Goal: Task Accomplishment & Management: Manage account settings

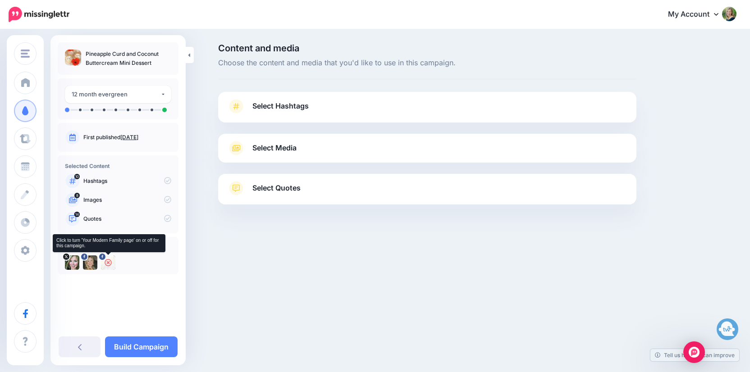
click at [114, 260] on div at bounding box center [108, 263] width 14 height 14
click at [334, 99] on link "Select Hashtags" at bounding box center [427, 110] width 400 height 23
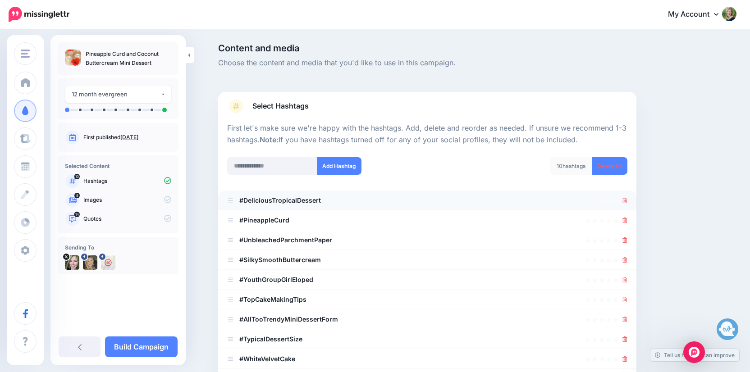
click at [622, 199] on div at bounding box center [427, 200] width 400 height 11
click at [626, 199] on icon at bounding box center [625, 200] width 5 height 5
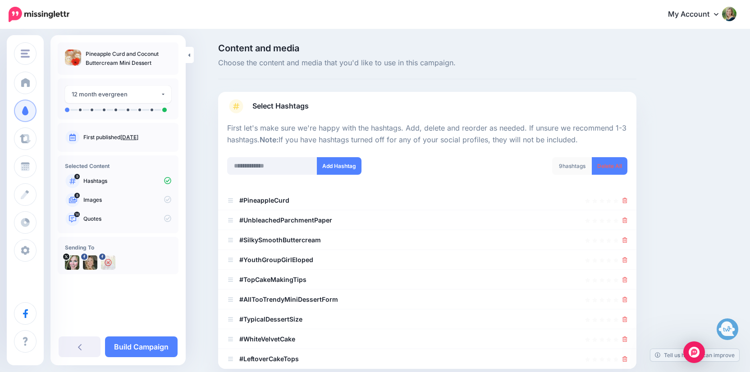
click at [626, 199] on icon at bounding box center [625, 200] width 5 height 5
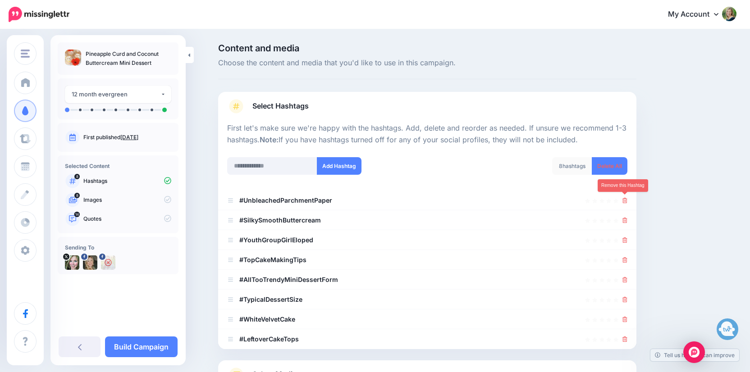
click at [626, 199] on icon at bounding box center [625, 200] width 5 height 5
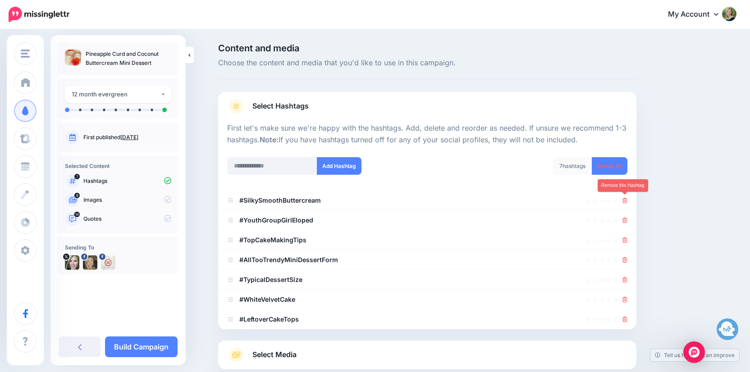
click at [626, 199] on icon at bounding box center [625, 200] width 5 height 5
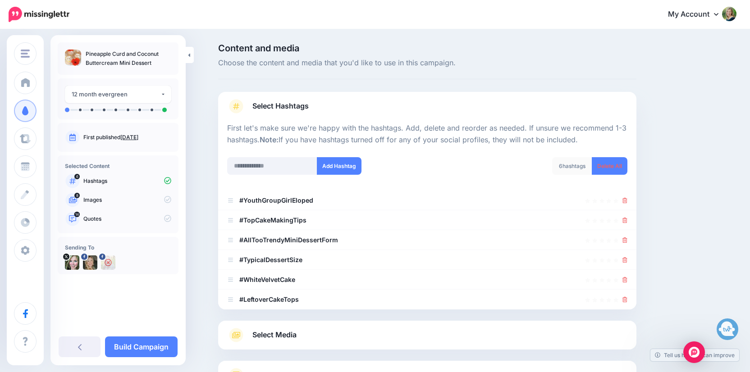
click at [626, 199] on icon at bounding box center [625, 200] width 5 height 5
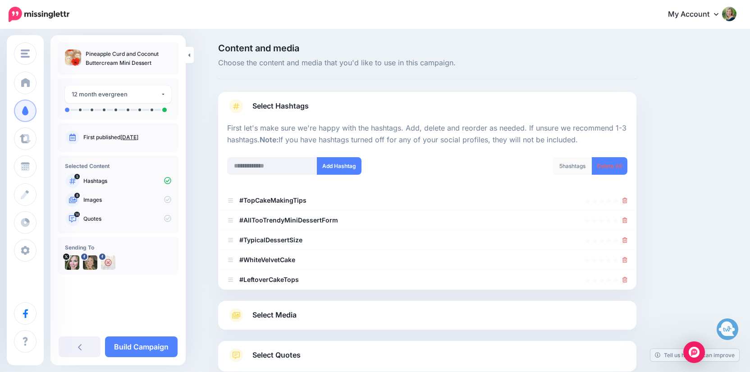
click at [626, 199] on icon at bounding box center [625, 200] width 5 height 5
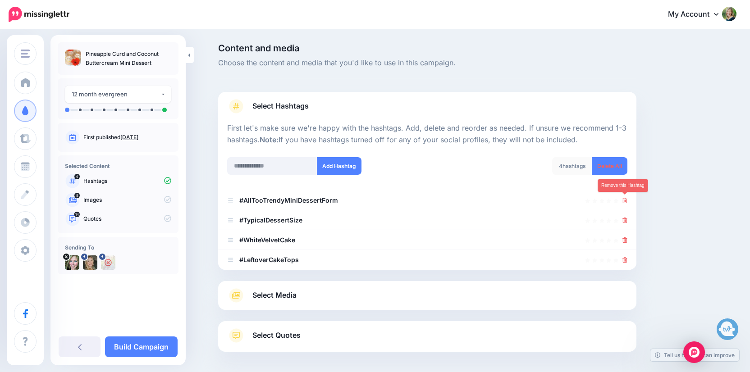
click at [626, 199] on icon at bounding box center [625, 200] width 5 height 5
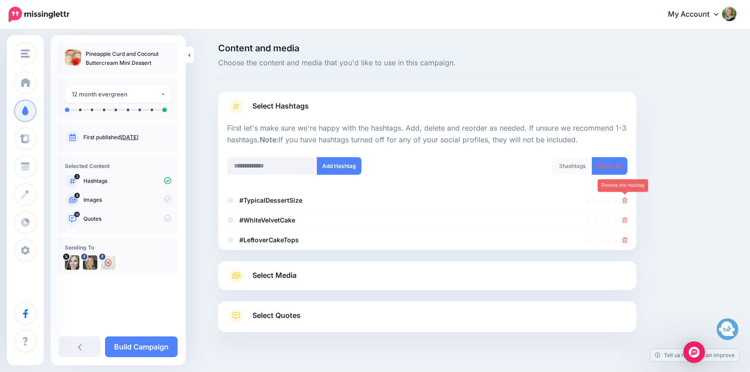
click at [626, 199] on icon at bounding box center [625, 200] width 5 height 5
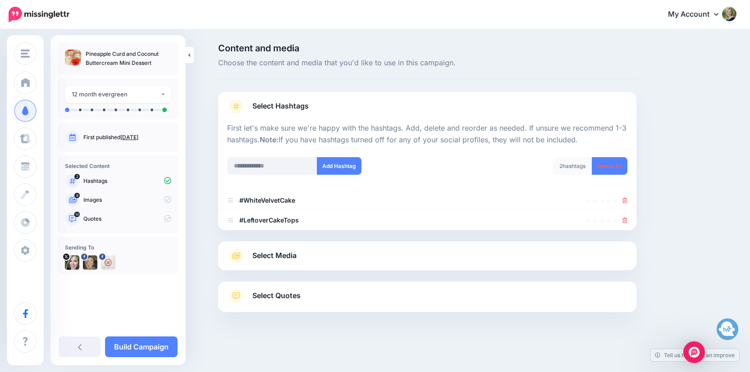
click at [626, 199] on icon at bounding box center [625, 200] width 5 height 5
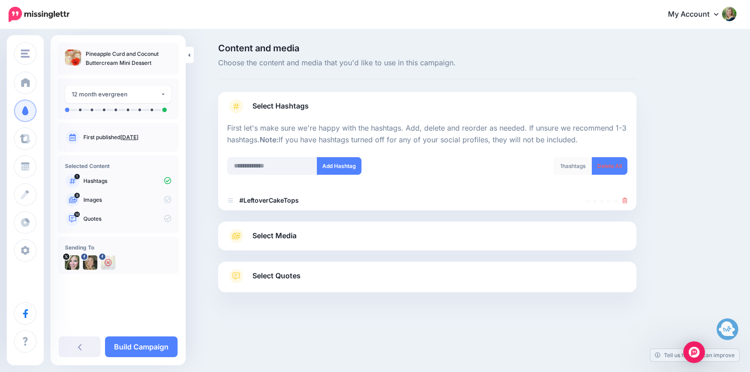
click at [626, 199] on icon at bounding box center [625, 200] width 5 height 5
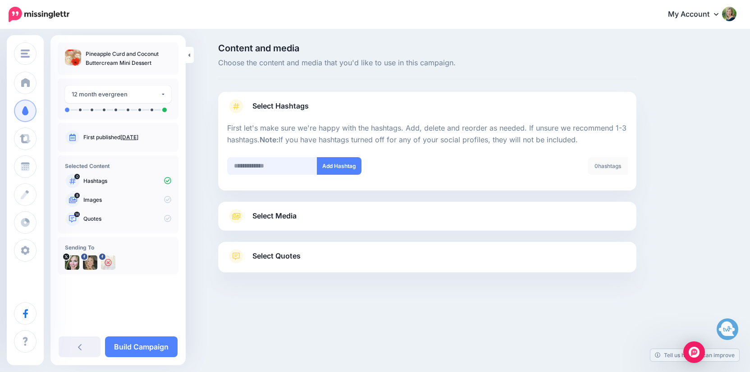
click at [275, 159] on input "text" at bounding box center [272, 166] width 90 height 18
type input "**********"
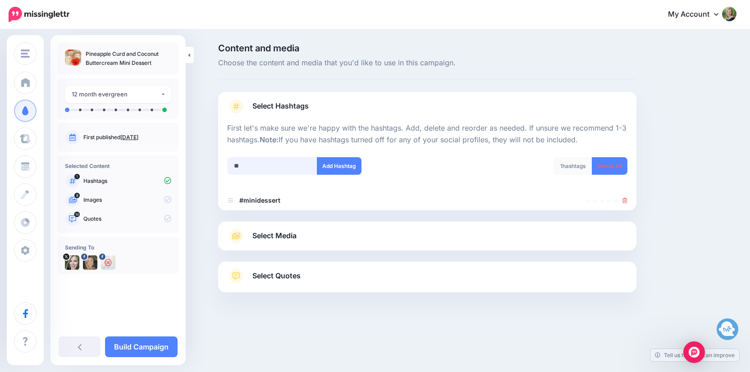
type input "*"
type input "*******"
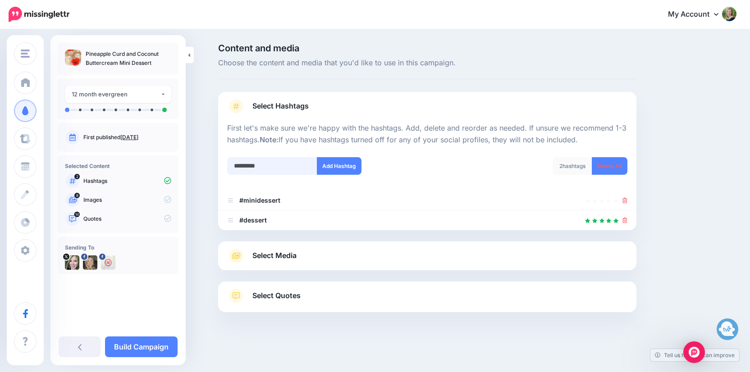
type input "**********"
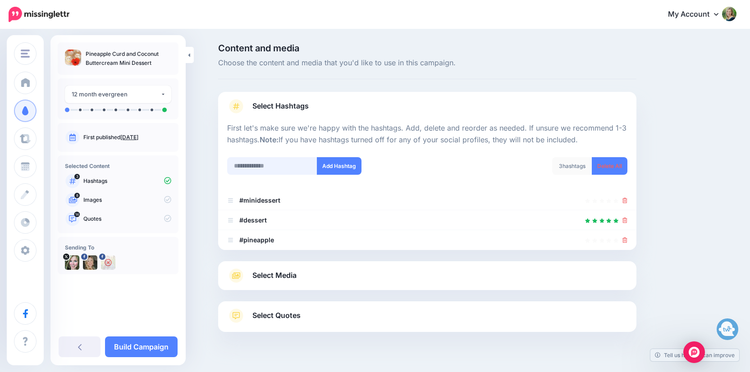
scroll to position [17, 0]
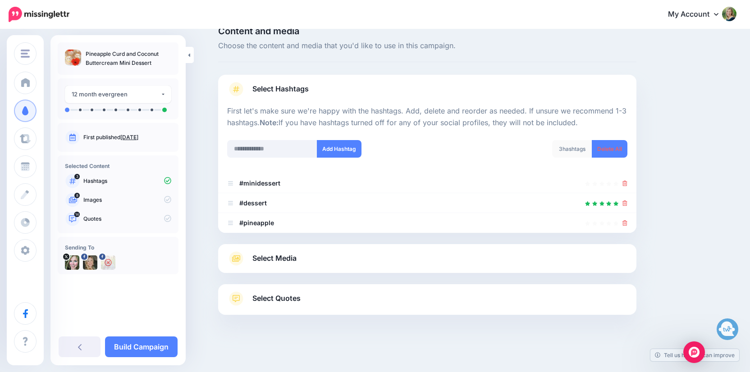
click at [288, 261] on span "Select Media" at bounding box center [274, 258] width 44 height 12
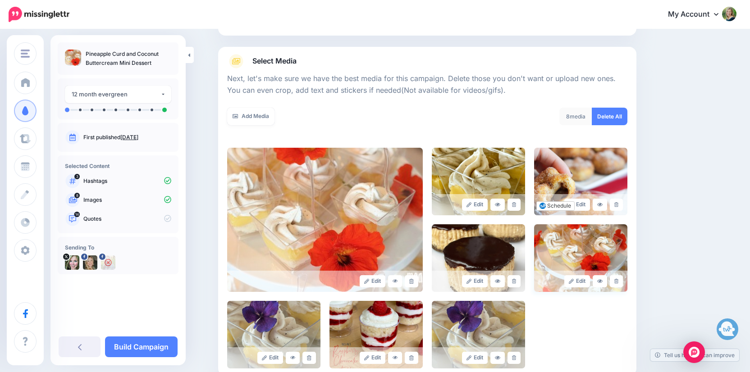
scroll to position [92, 0]
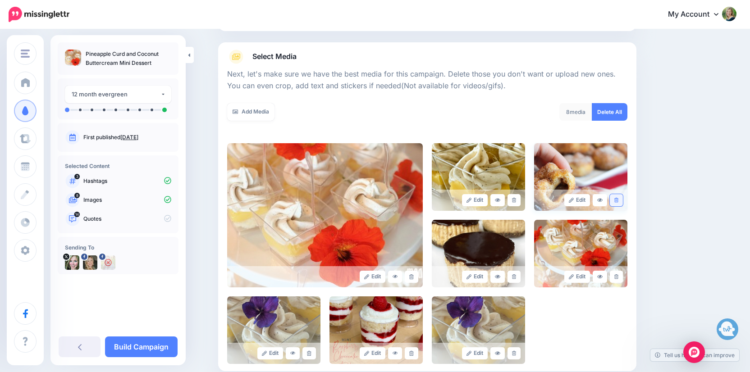
click at [617, 199] on icon at bounding box center [616, 200] width 4 height 5
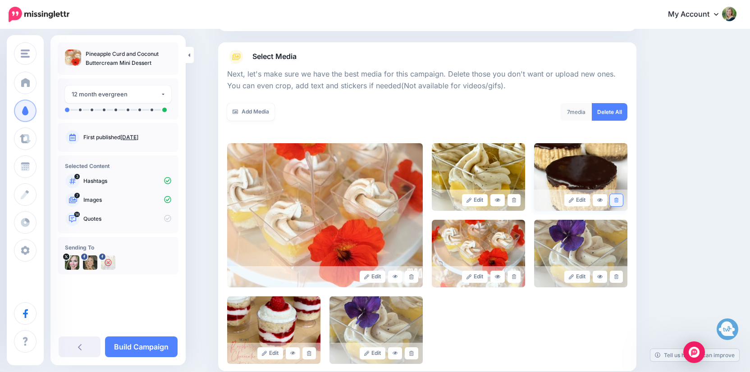
click at [616, 200] on icon at bounding box center [616, 200] width 4 height 5
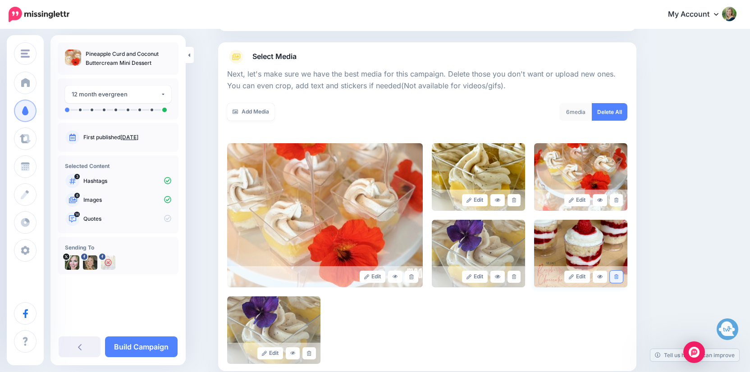
click at [616, 281] on link at bounding box center [616, 277] width 13 height 12
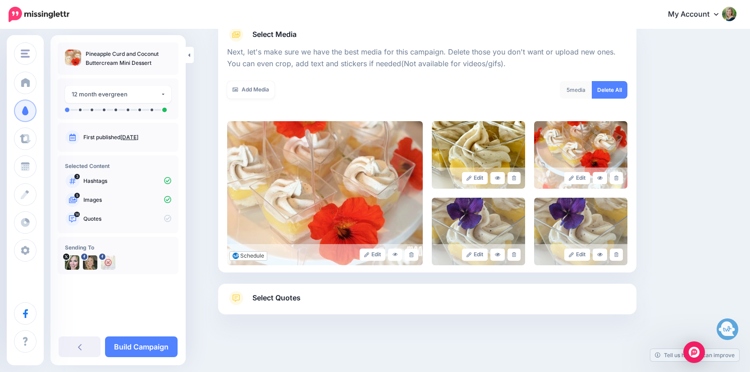
scroll to position [113, 0]
click at [273, 301] on span "Select Quotes" at bounding box center [276, 299] width 48 height 12
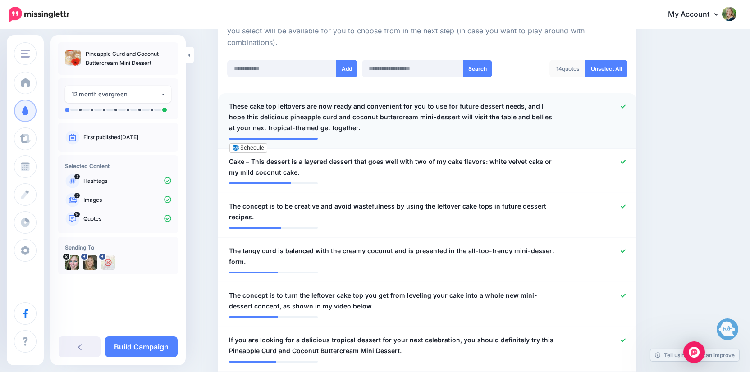
scroll to position [204, 0]
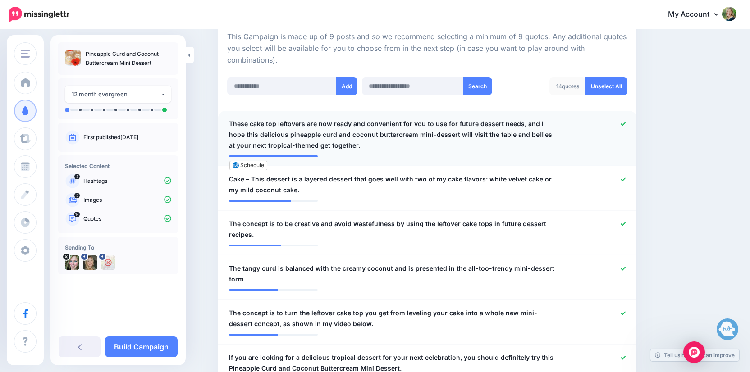
click at [622, 123] on icon at bounding box center [623, 124] width 5 height 4
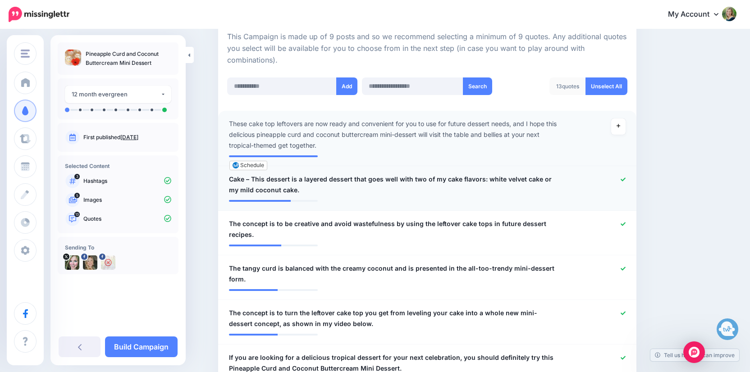
click at [624, 177] on icon at bounding box center [623, 179] width 5 height 5
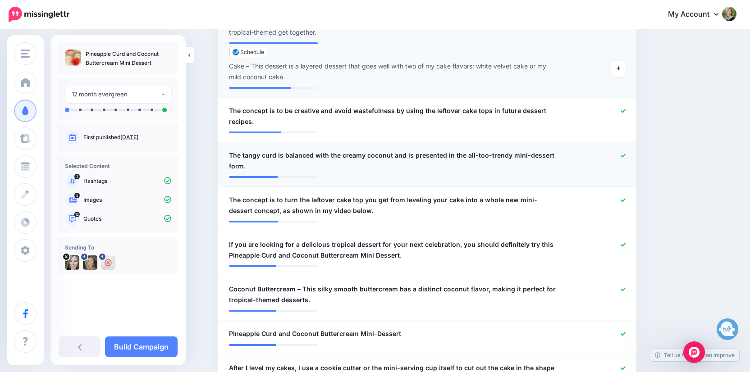
scroll to position [319, 0]
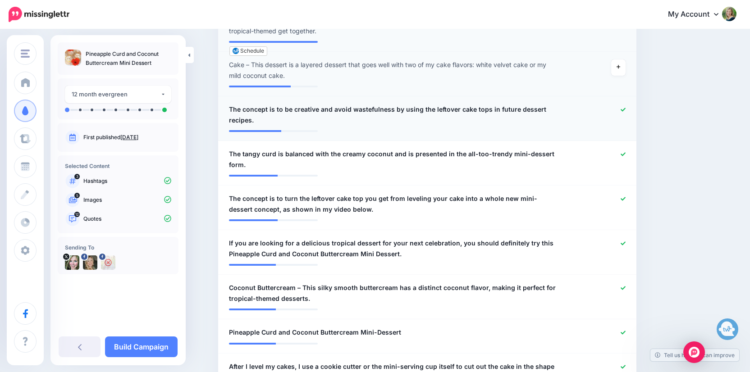
click at [623, 108] on icon at bounding box center [623, 110] width 5 height 4
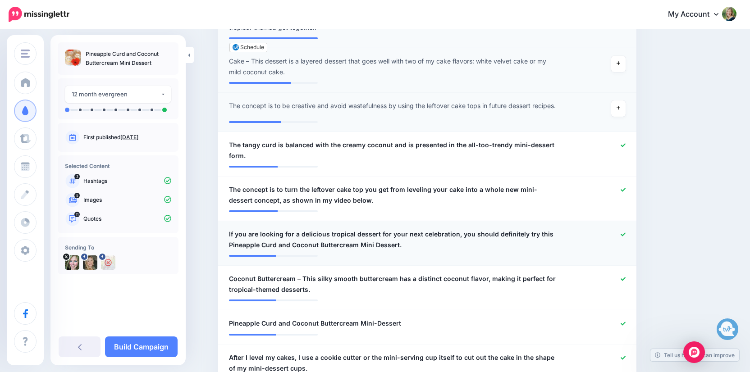
scroll to position [325, 0]
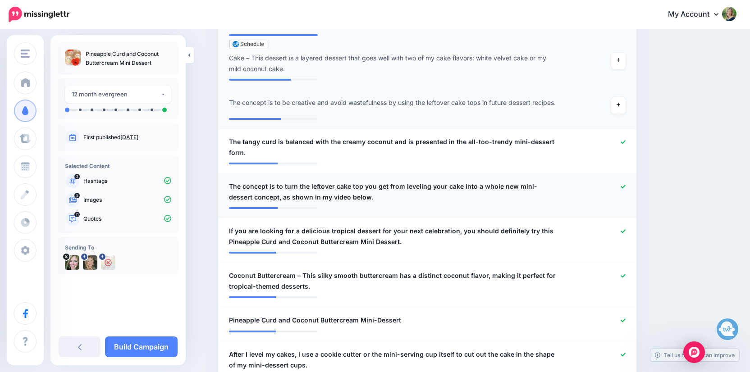
click at [621, 184] on icon at bounding box center [623, 186] width 5 height 5
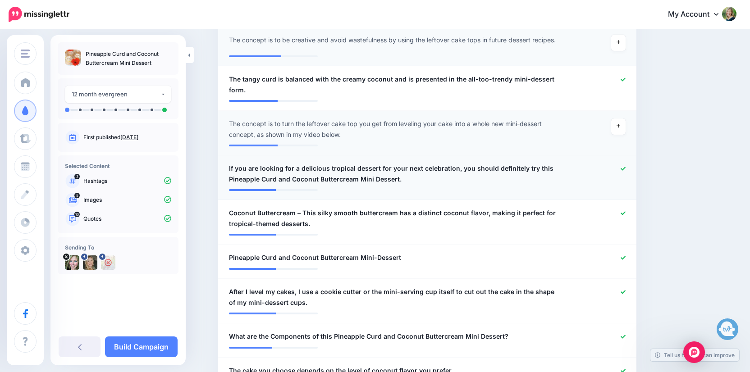
scroll to position [389, 0]
click at [623, 212] on icon at bounding box center [623, 213] width 5 height 4
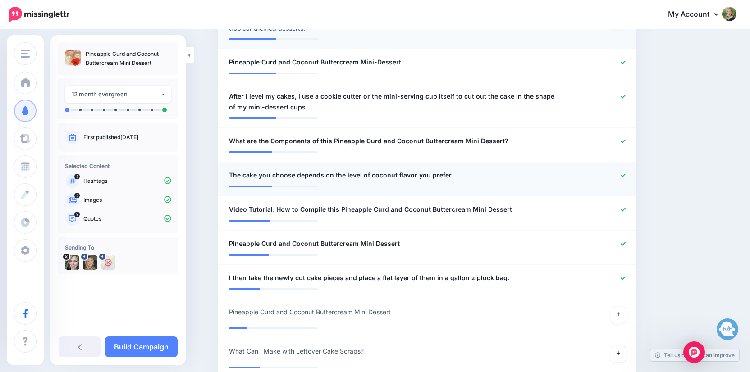
scroll to position [587, 0]
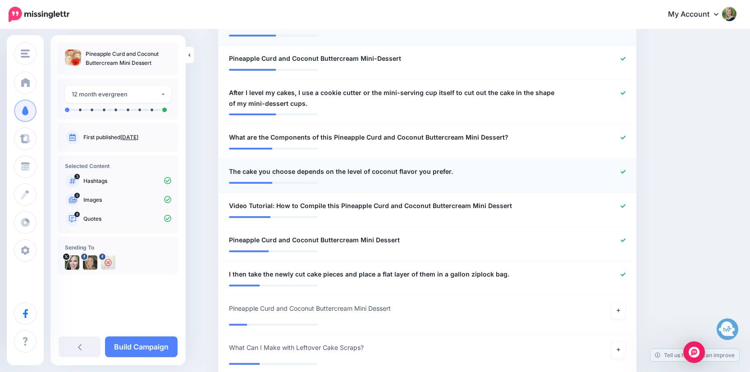
click at [623, 170] on icon at bounding box center [623, 172] width 5 height 4
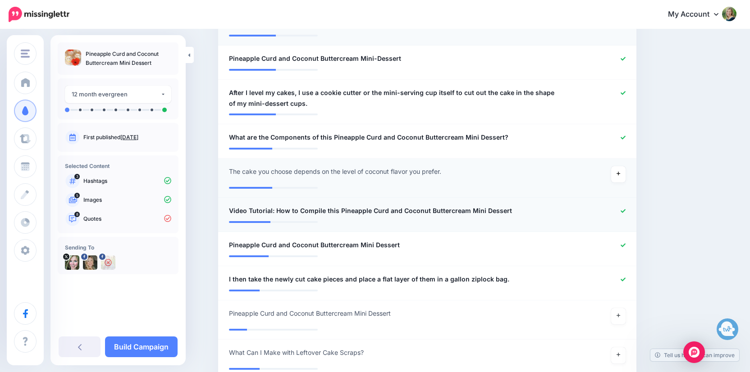
click at [622, 209] on icon at bounding box center [623, 211] width 5 height 5
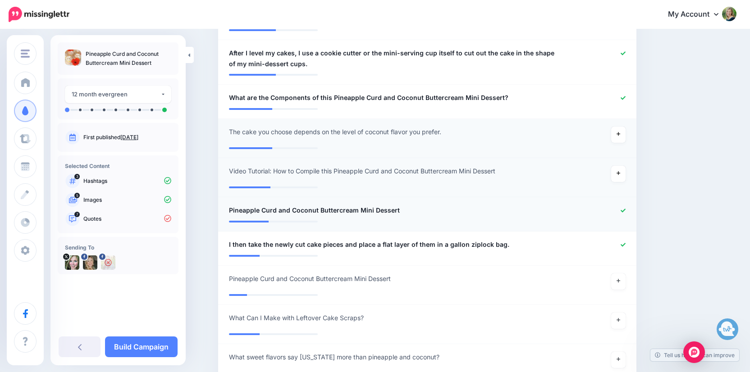
scroll to position [633, 0]
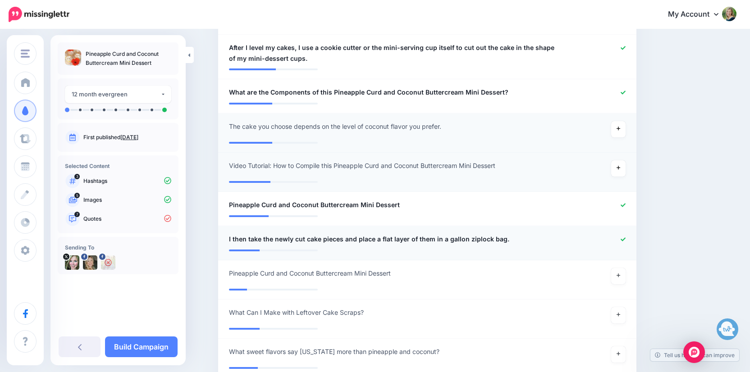
click at [623, 237] on icon at bounding box center [623, 239] width 5 height 5
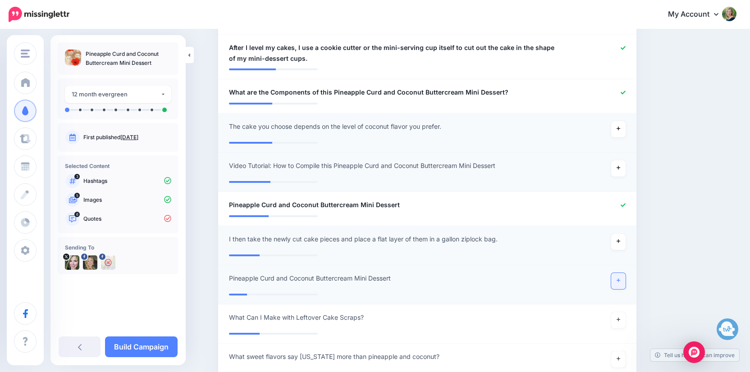
click at [619, 273] on link at bounding box center [618, 281] width 14 height 16
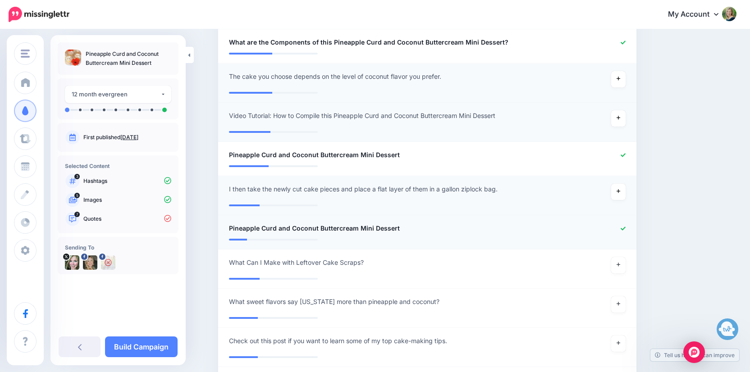
scroll to position [697, 0]
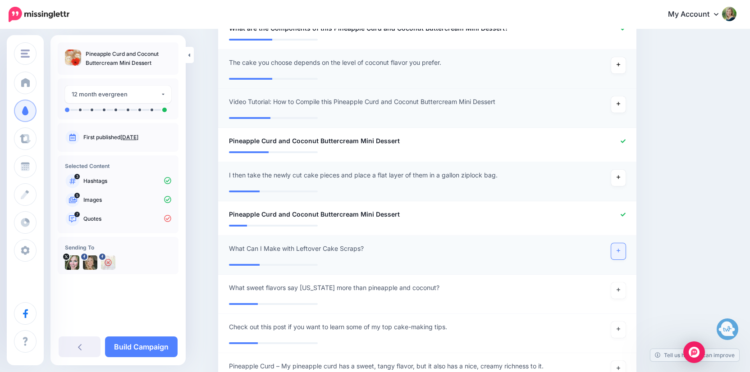
click at [618, 249] on icon at bounding box center [619, 250] width 4 height 5
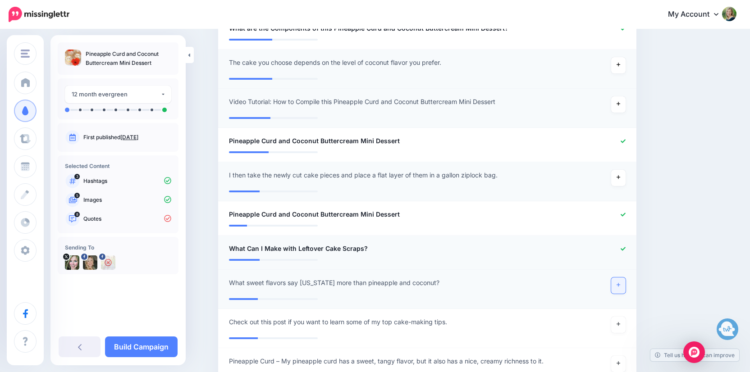
click at [617, 283] on icon at bounding box center [619, 285] width 4 height 5
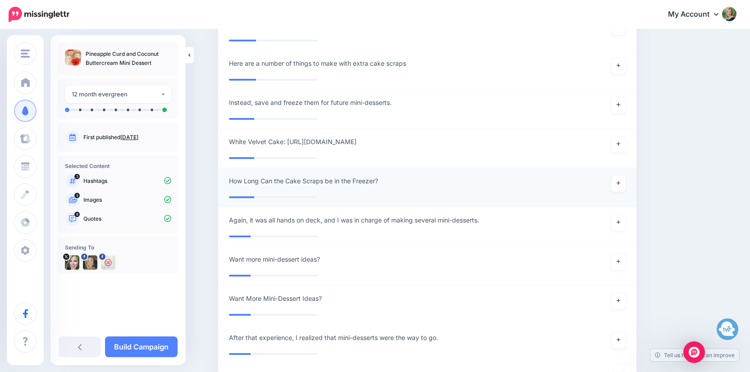
scroll to position [1073, 0]
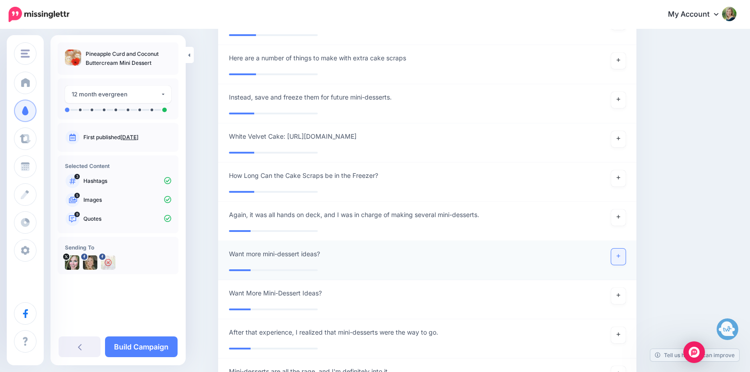
click at [618, 255] on icon at bounding box center [619, 257] width 4 height 4
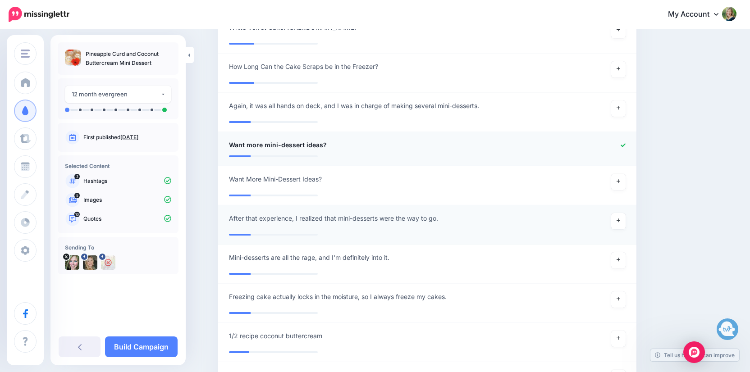
scroll to position [1184, 0]
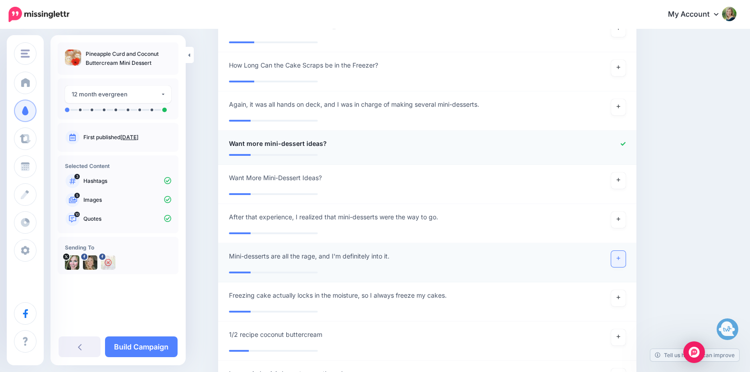
click at [621, 261] on link at bounding box center [618, 259] width 14 height 16
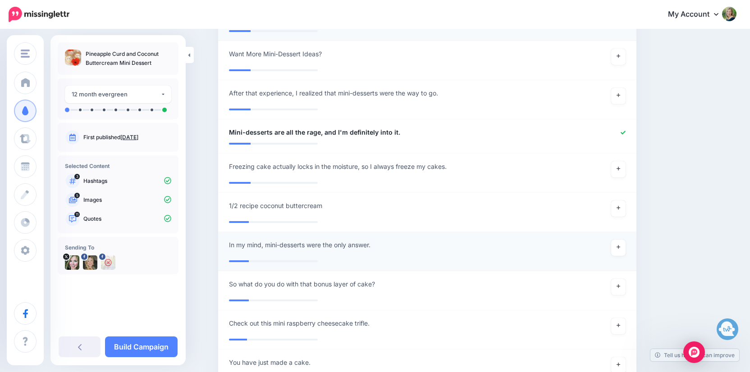
scroll to position [1309, 0]
click at [163, 344] on link "Build Campaign" at bounding box center [141, 347] width 73 height 21
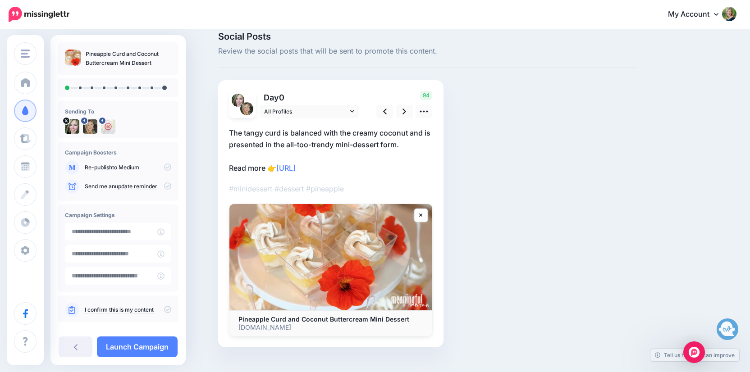
scroll to position [14, 0]
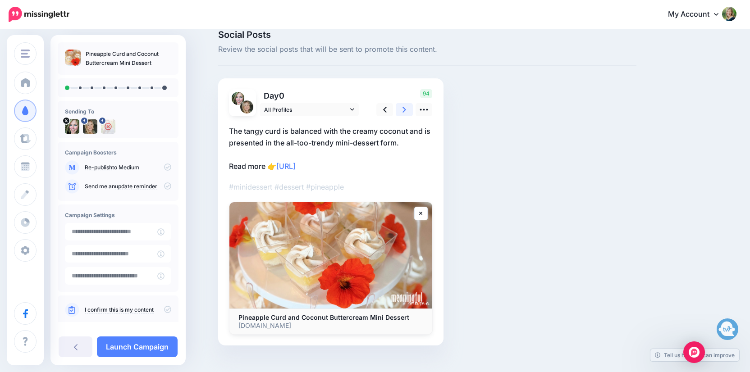
click at [406, 110] on icon at bounding box center [405, 110] width 4 height 6
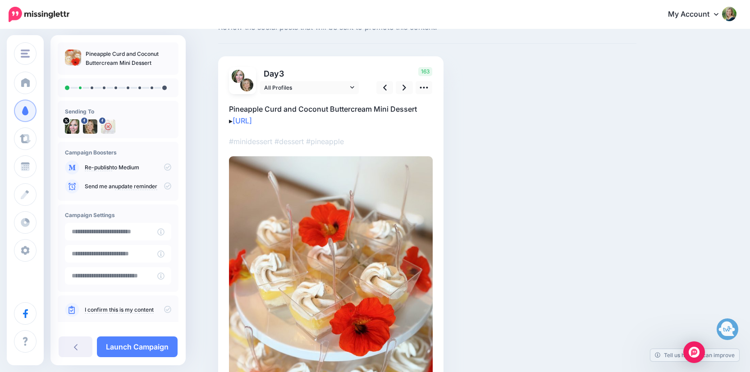
scroll to position [46, 0]
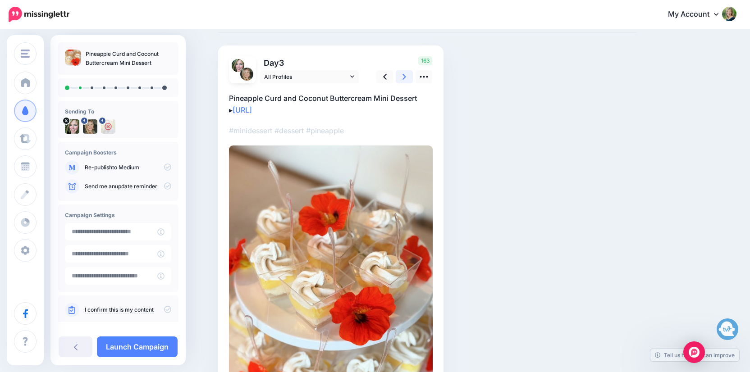
click at [403, 75] on icon at bounding box center [405, 76] width 4 height 9
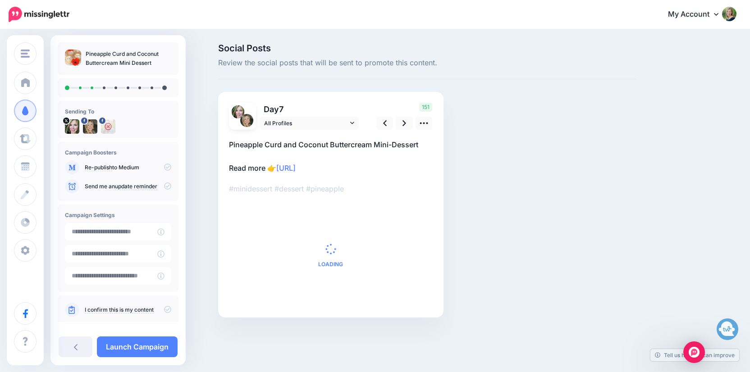
scroll to position [0, 0]
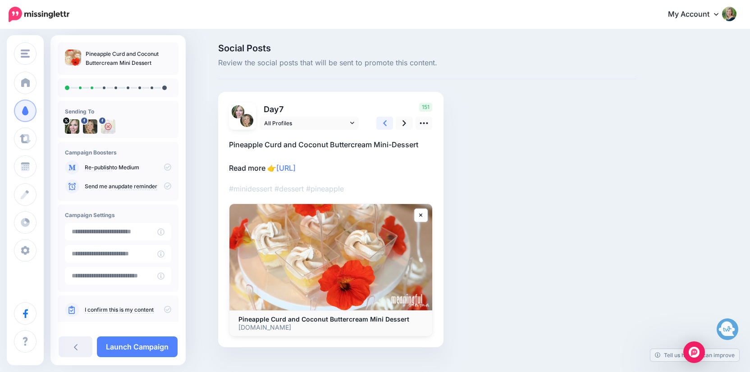
click at [381, 121] on link at bounding box center [384, 123] width 17 height 13
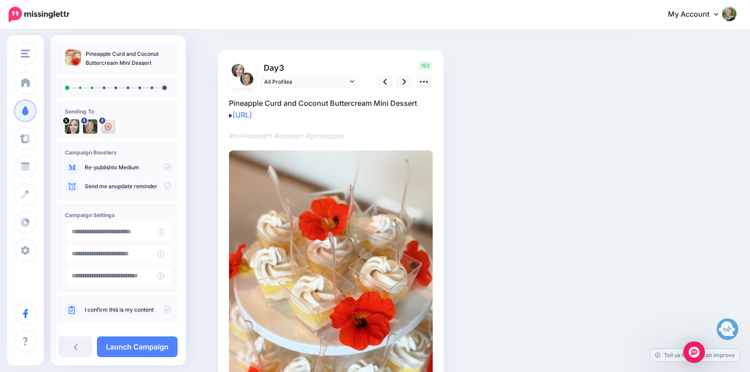
scroll to position [30, 0]
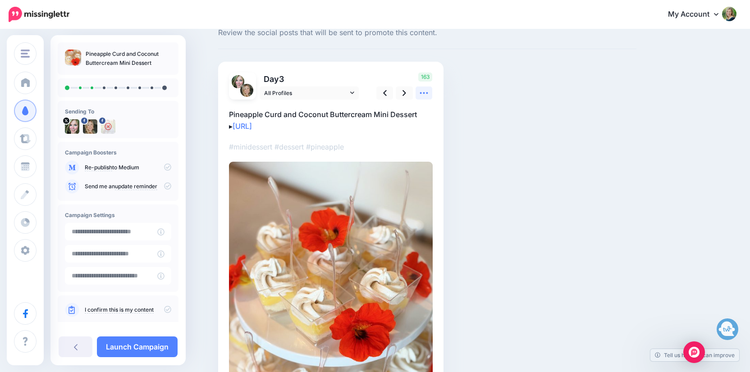
click at [421, 92] on icon at bounding box center [424, 93] width 8 height 2
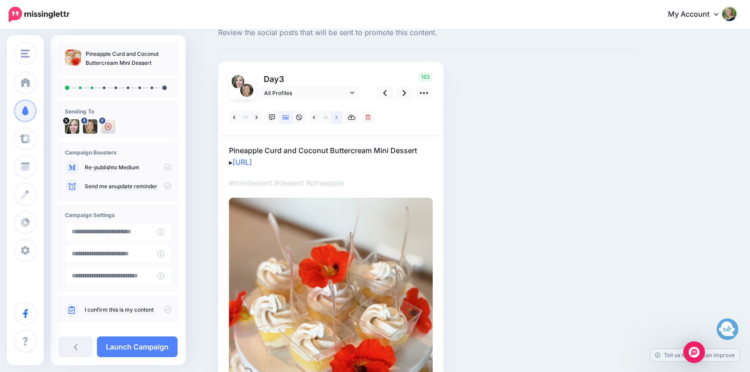
click at [338, 117] on icon at bounding box center [336, 117] width 2 height 4
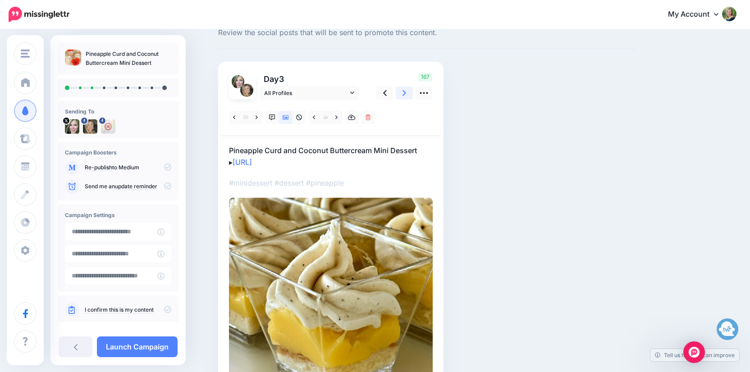
click at [399, 95] on link at bounding box center [404, 93] width 17 height 13
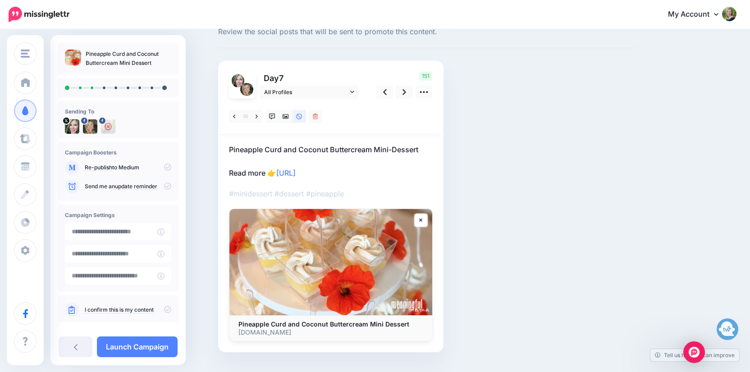
scroll to position [33, 0]
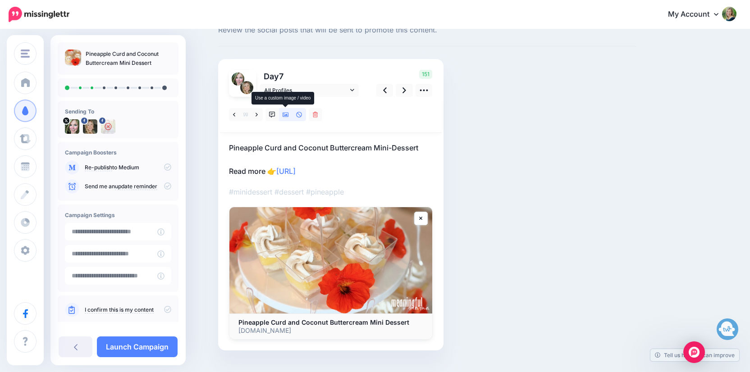
click at [284, 116] on icon at bounding box center [286, 115] width 6 height 5
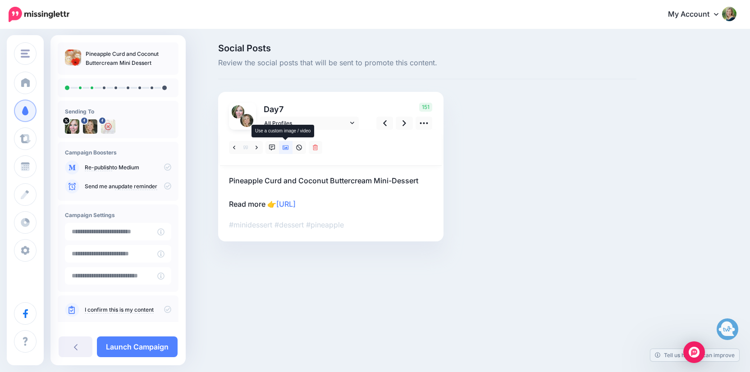
scroll to position [0, 0]
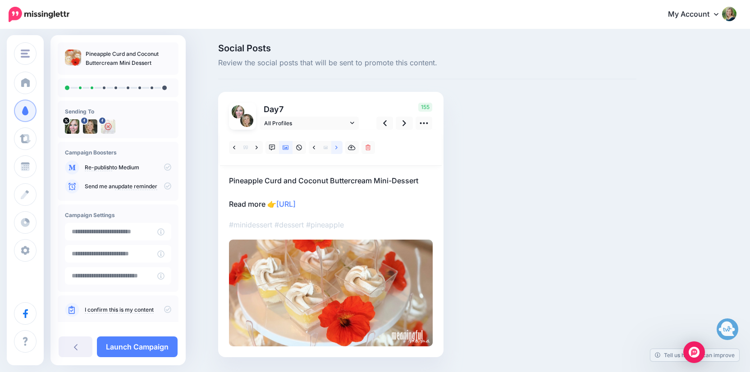
click at [335, 150] on icon at bounding box center [336, 148] width 2 height 6
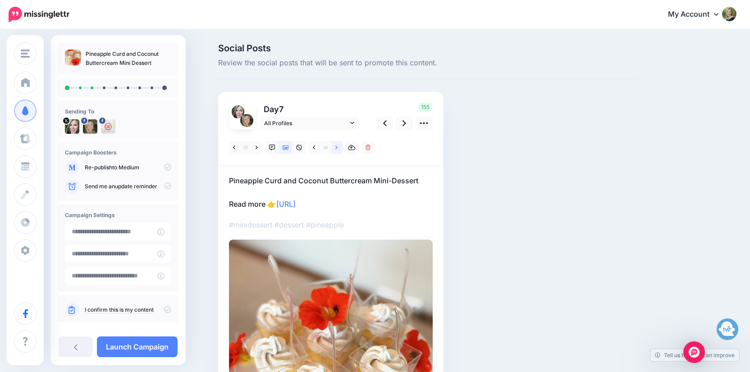
click at [335, 150] on icon at bounding box center [336, 148] width 2 height 6
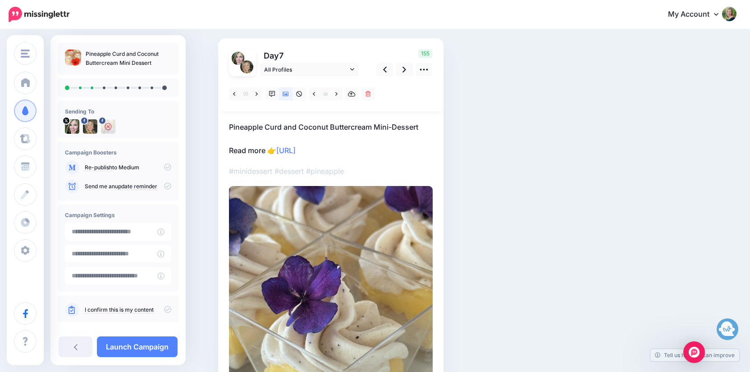
scroll to position [51, 0]
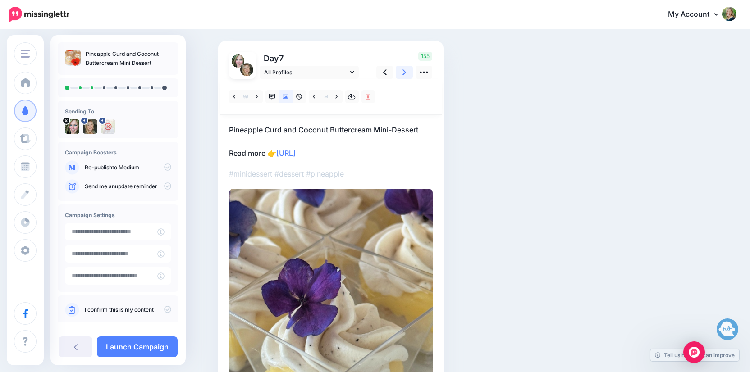
click at [403, 73] on icon at bounding box center [405, 72] width 4 height 9
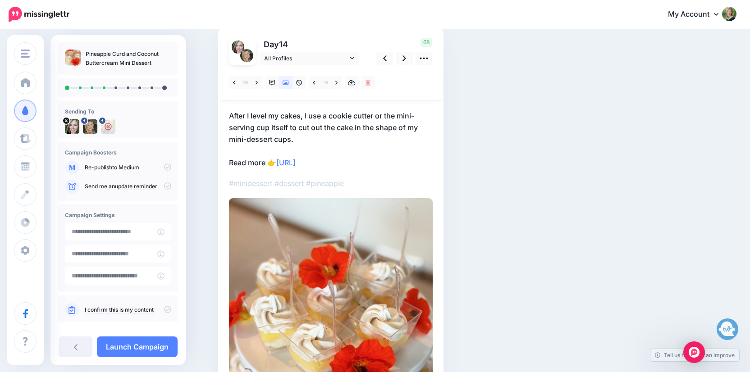
scroll to position [46, 0]
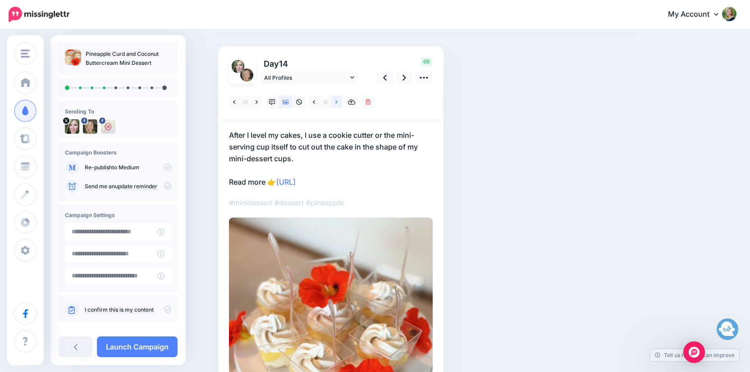
click at [338, 104] on link at bounding box center [336, 102] width 11 height 13
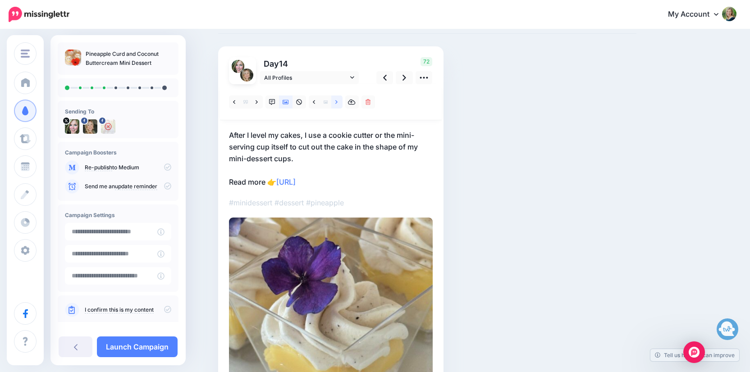
click at [338, 104] on link at bounding box center [336, 102] width 11 height 13
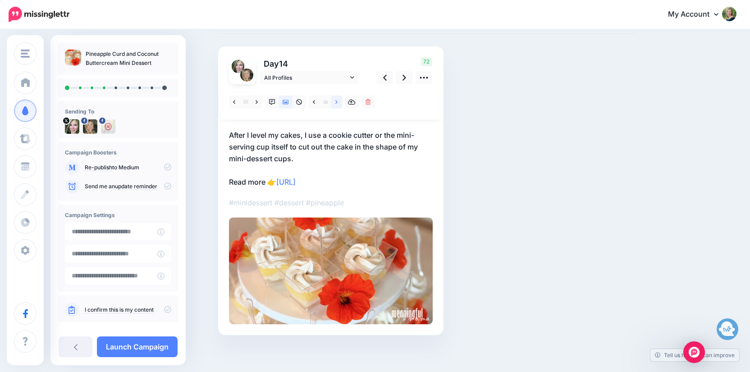
click at [338, 104] on link at bounding box center [336, 102] width 11 height 13
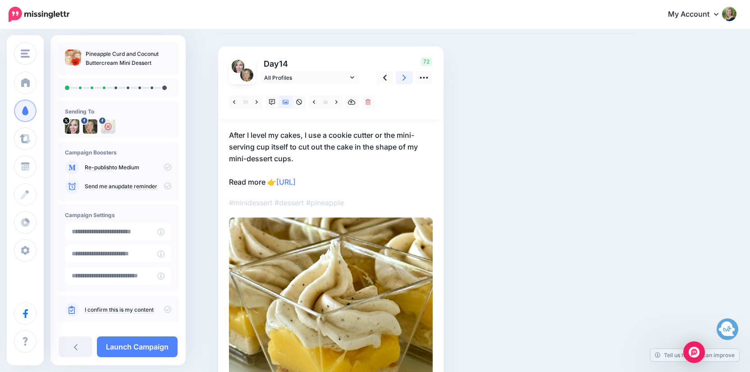
click at [400, 77] on link at bounding box center [404, 77] width 17 height 13
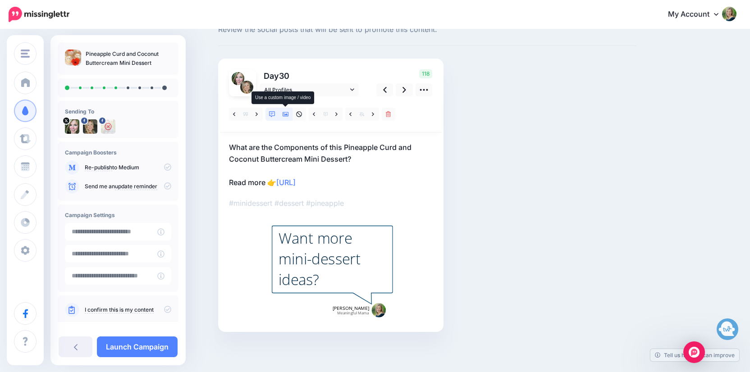
click at [283, 116] on icon at bounding box center [286, 114] width 6 height 6
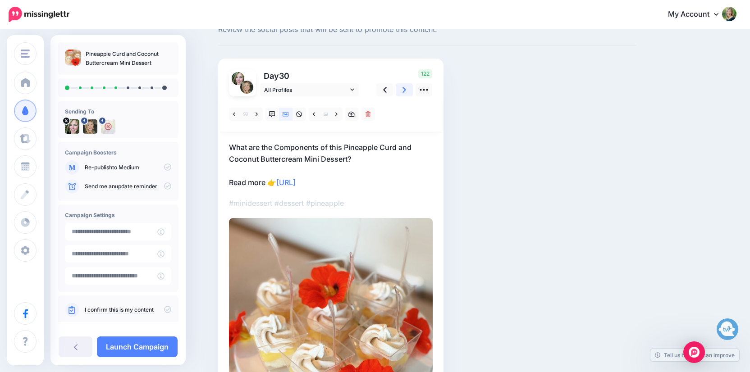
click at [407, 92] on link at bounding box center [404, 89] width 17 height 13
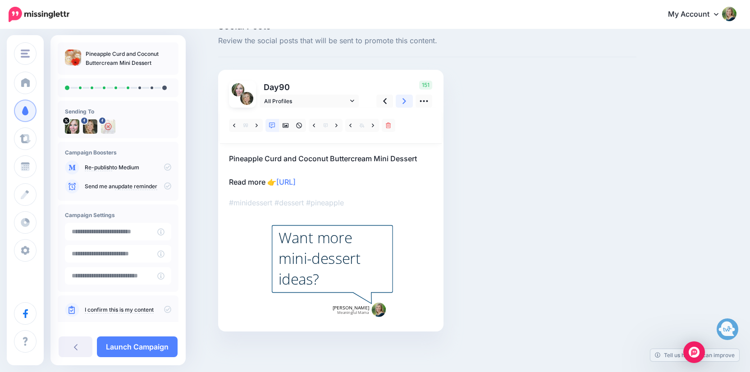
scroll to position [22, 0]
click at [335, 125] on link at bounding box center [336, 125] width 11 height 13
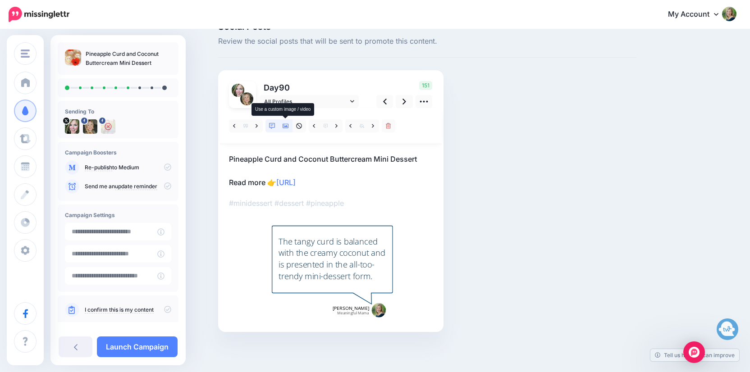
click at [285, 125] on icon at bounding box center [286, 126] width 6 height 6
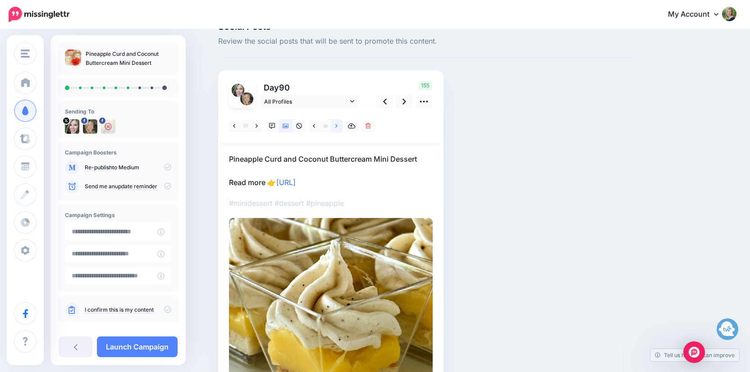
click at [336, 126] on icon at bounding box center [336, 126] width 2 height 6
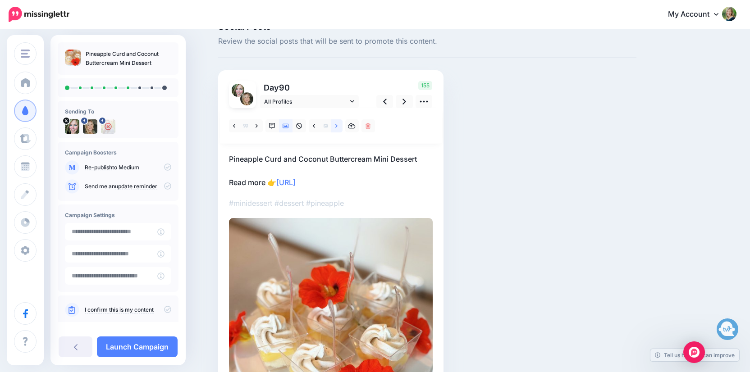
click at [336, 126] on icon at bounding box center [336, 126] width 2 height 6
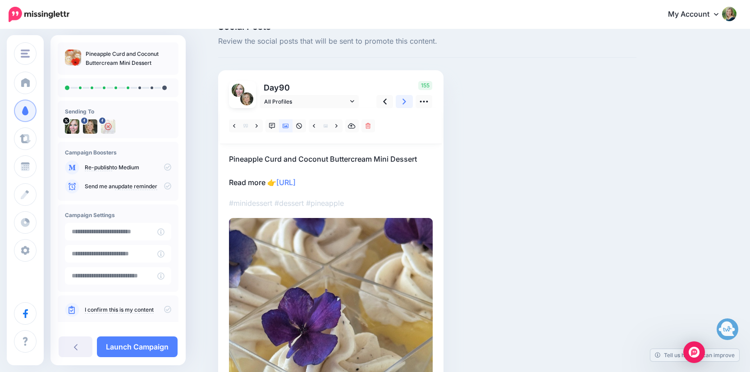
click at [405, 102] on icon at bounding box center [405, 102] width 4 height 6
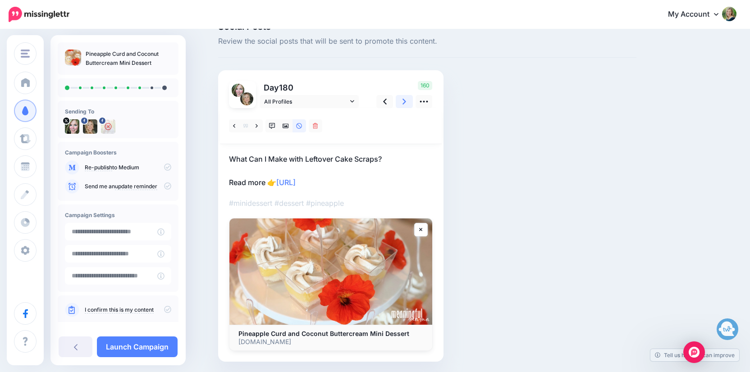
click at [404, 104] on icon at bounding box center [405, 101] width 4 height 9
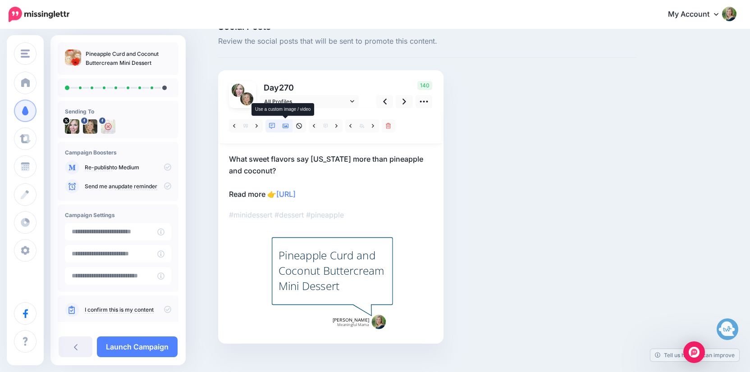
click at [284, 125] on icon at bounding box center [286, 126] width 6 height 5
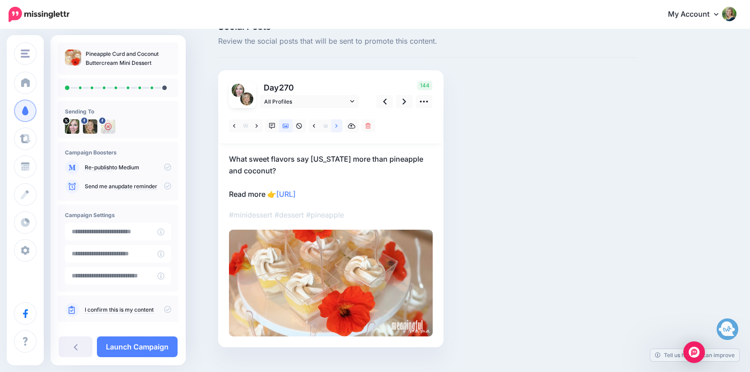
click at [337, 126] on icon at bounding box center [336, 126] width 2 height 4
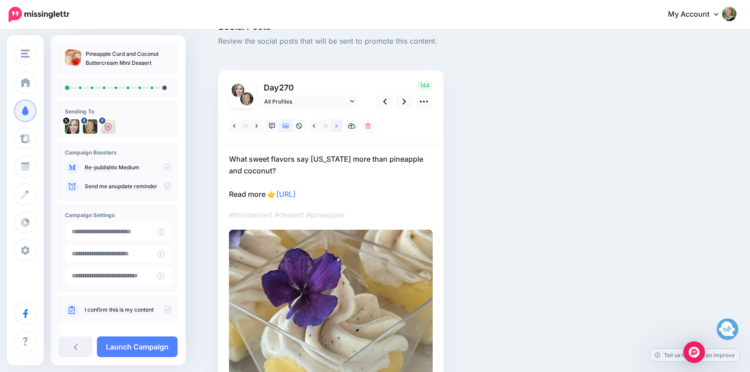
click at [337, 126] on icon at bounding box center [336, 126] width 2 height 4
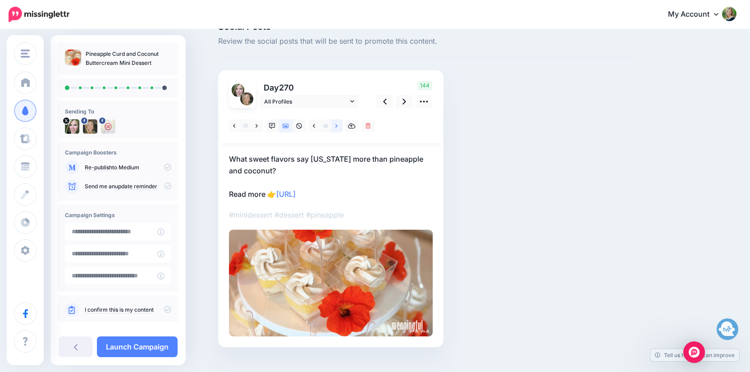
click at [337, 126] on icon at bounding box center [336, 126] width 2 height 4
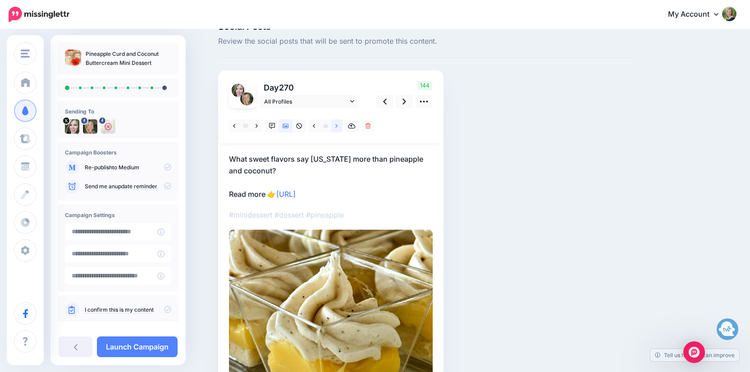
click at [337, 126] on icon at bounding box center [336, 126] width 2 height 4
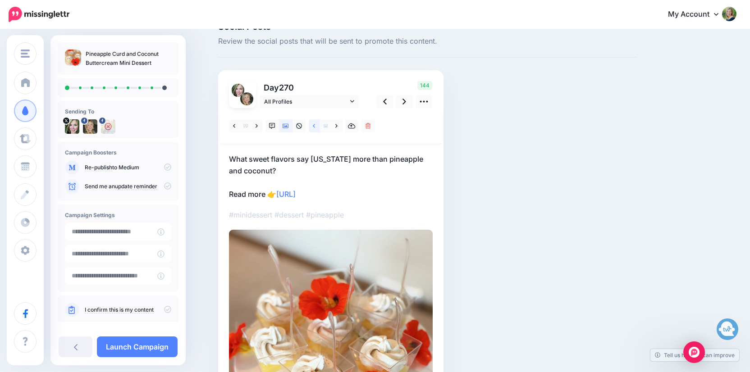
click at [313, 127] on icon at bounding box center [314, 126] width 2 height 6
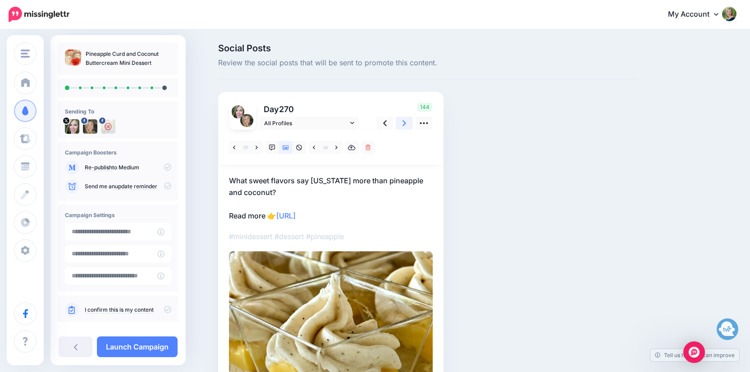
scroll to position [0, 0]
click at [405, 121] on icon at bounding box center [405, 123] width 4 height 9
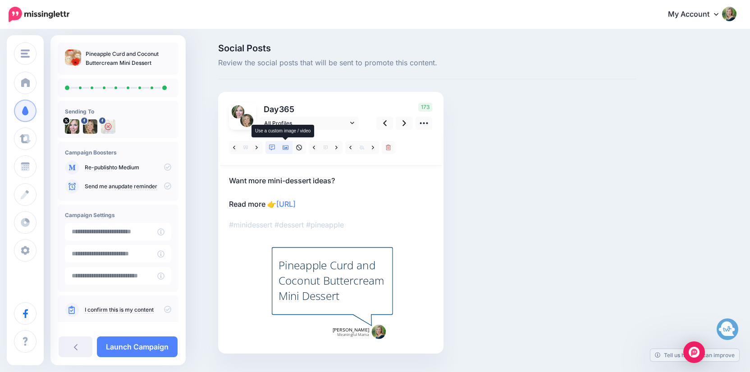
click at [286, 147] on icon at bounding box center [286, 148] width 6 height 5
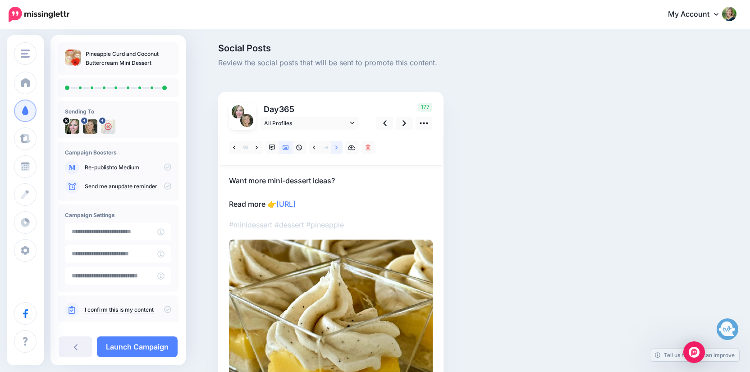
click at [338, 148] on link at bounding box center [336, 147] width 11 height 13
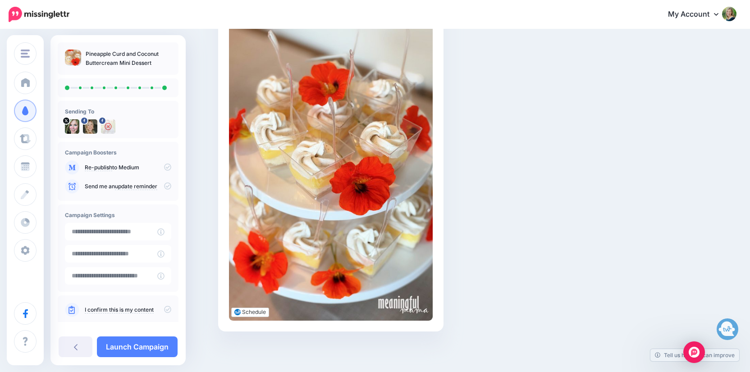
scroll to position [224, 0]
click at [163, 341] on link "Launch Campaign" at bounding box center [137, 347] width 81 height 21
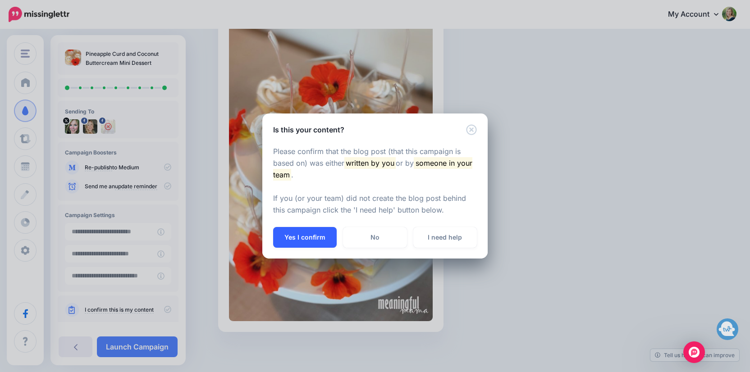
click at [309, 243] on button "Yes I confirm" at bounding box center [305, 237] width 64 height 21
